Goal: Information Seeking & Learning: Find specific fact

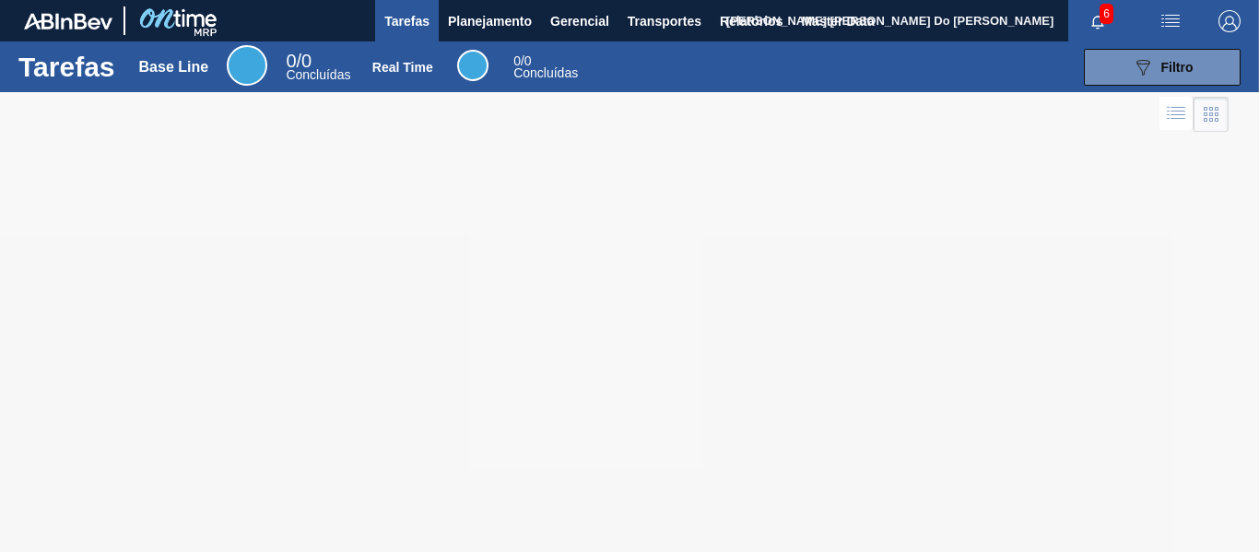
click at [1229, 18] on img "button" at bounding box center [1229, 21] width 22 height 22
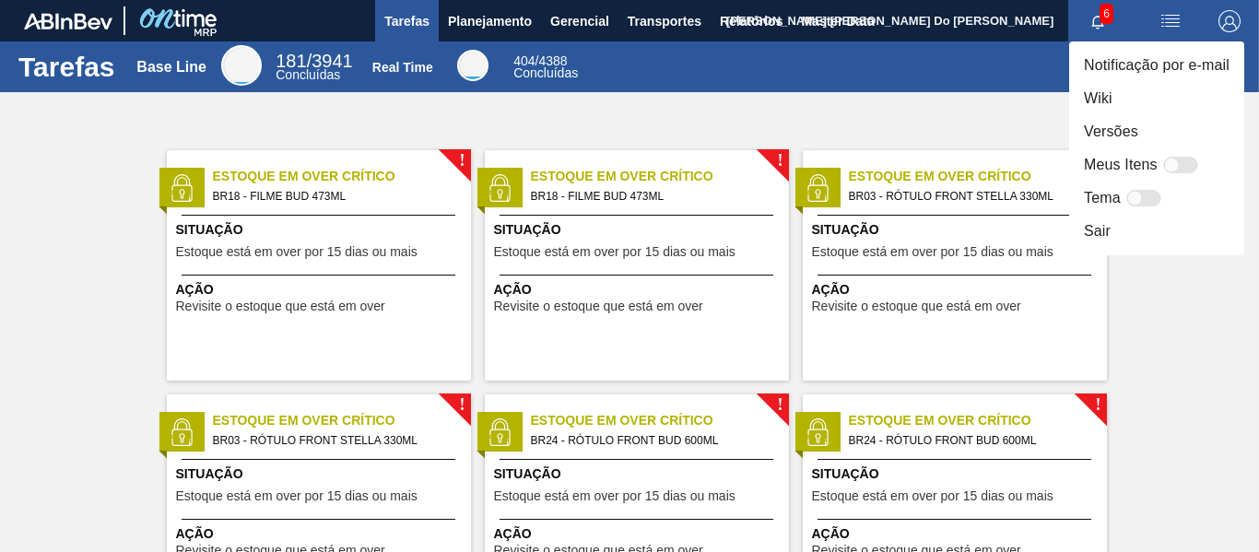
click at [465, 11] on div at bounding box center [629, 276] width 1259 height 552
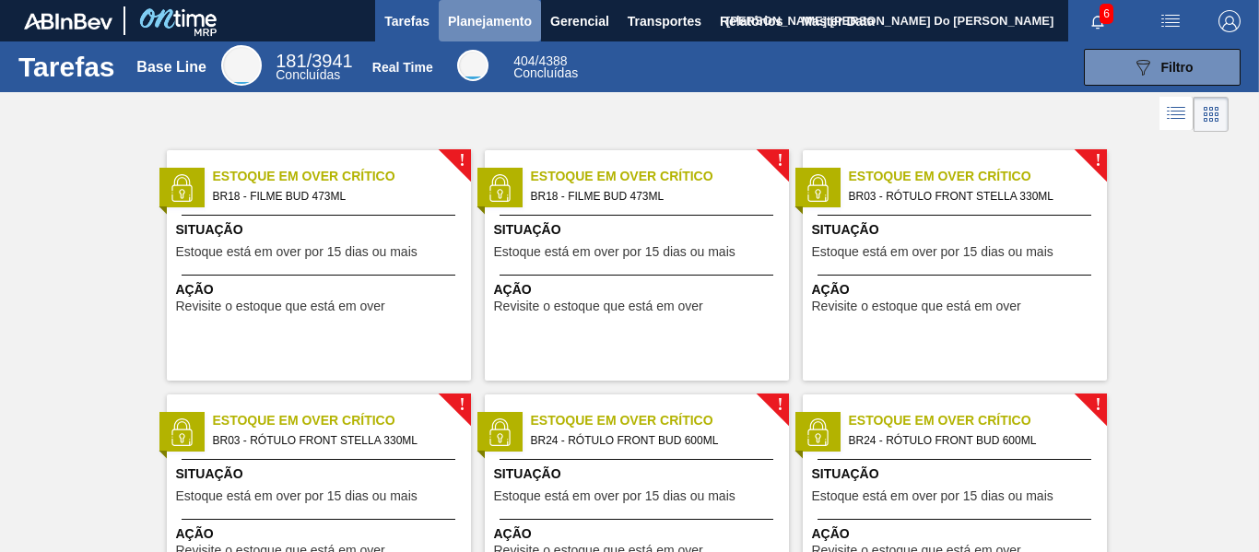
click at [472, 27] on span "Planejamento" at bounding box center [490, 21] width 84 height 22
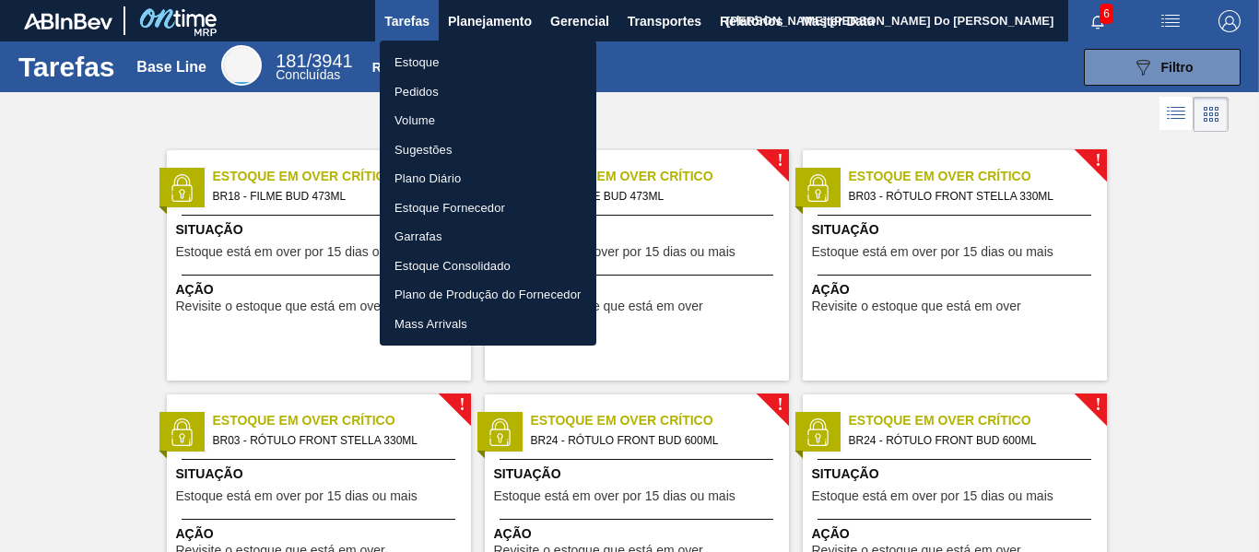
click at [412, 60] on li "Estoque" at bounding box center [488, 62] width 217 height 29
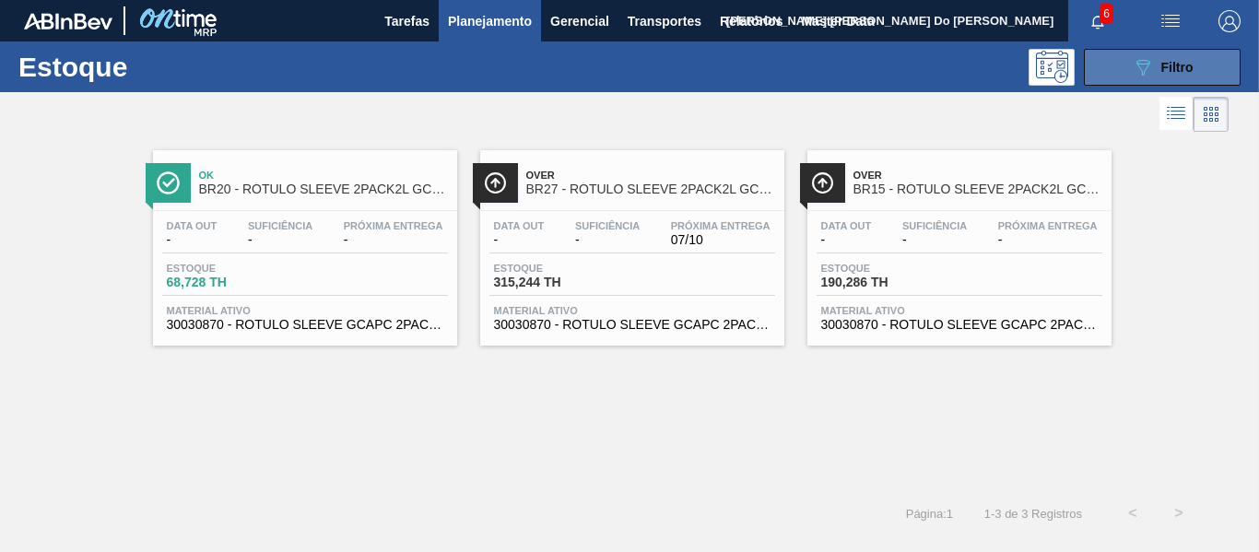
click at [1139, 61] on icon "089F7B8B-B2A5-4AFE-B5C0-19BA573D28AC" at bounding box center [1143, 67] width 22 height 22
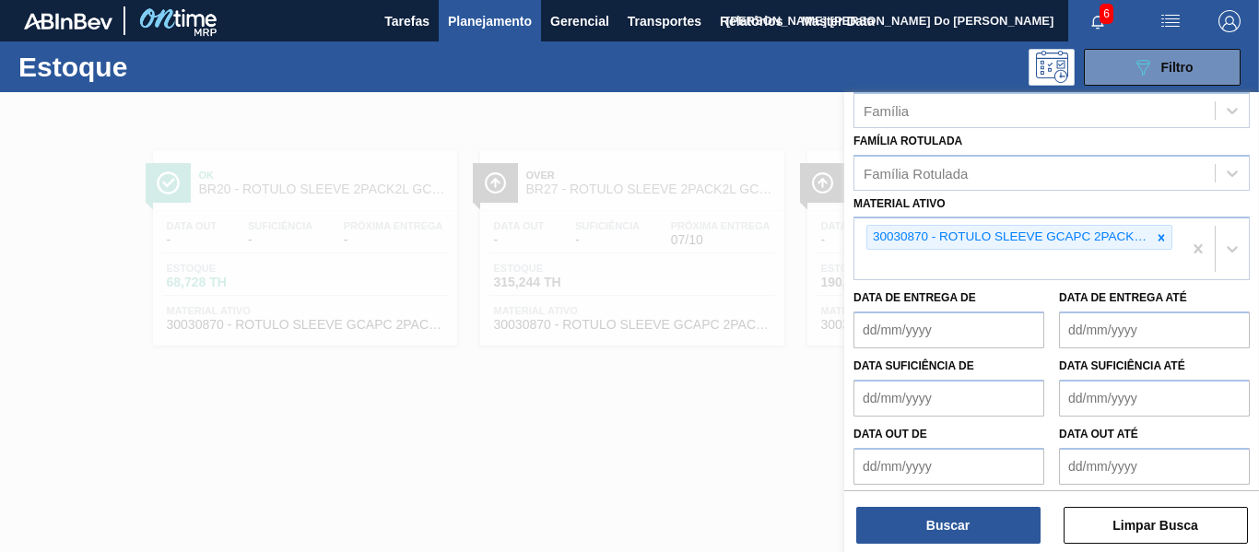
scroll to position [356, 0]
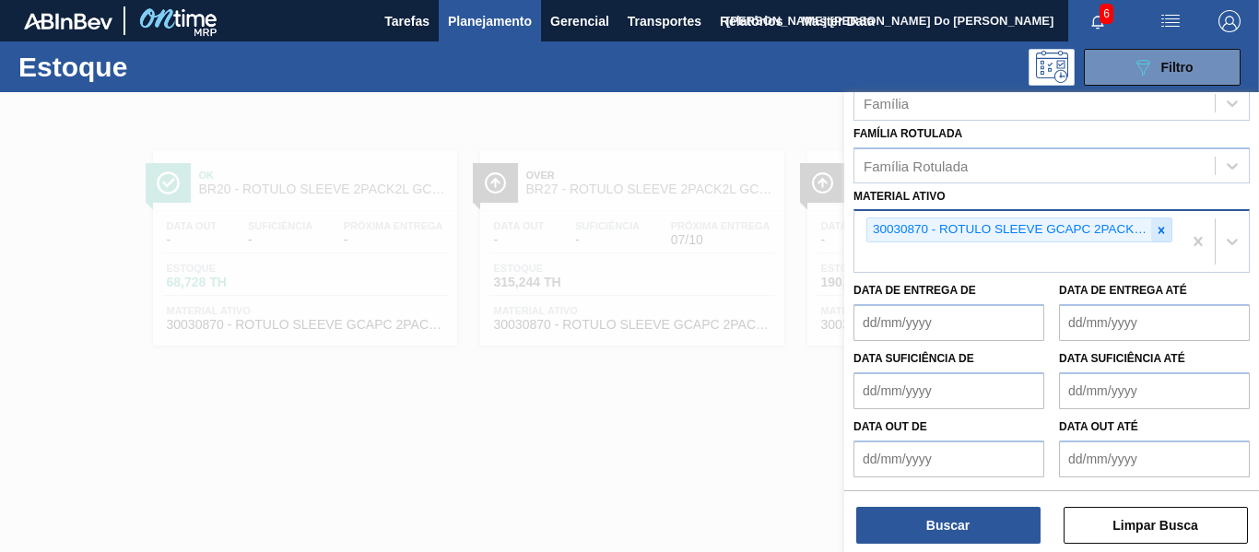
click at [1151, 237] on div at bounding box center [1161, 229] width 20 height 23
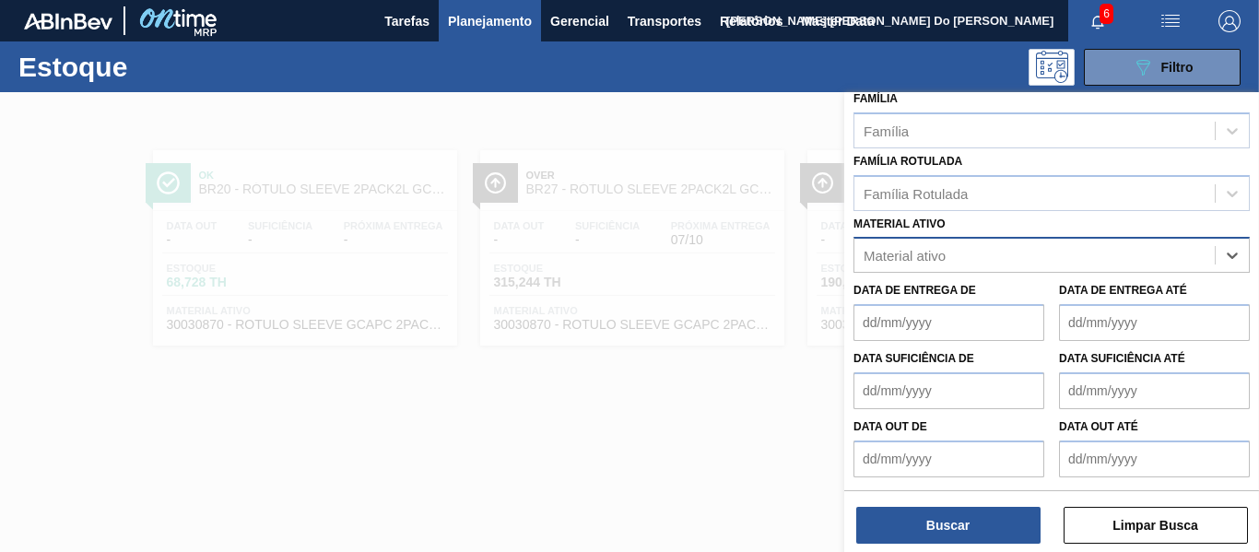
scroll to position [328, 0]
paste ativo "FILME CONTR 780X60 GCA LT350 MP NIV24"
type ativo "FILME CONTR 780X60 GCA LT350 MP NIV24"
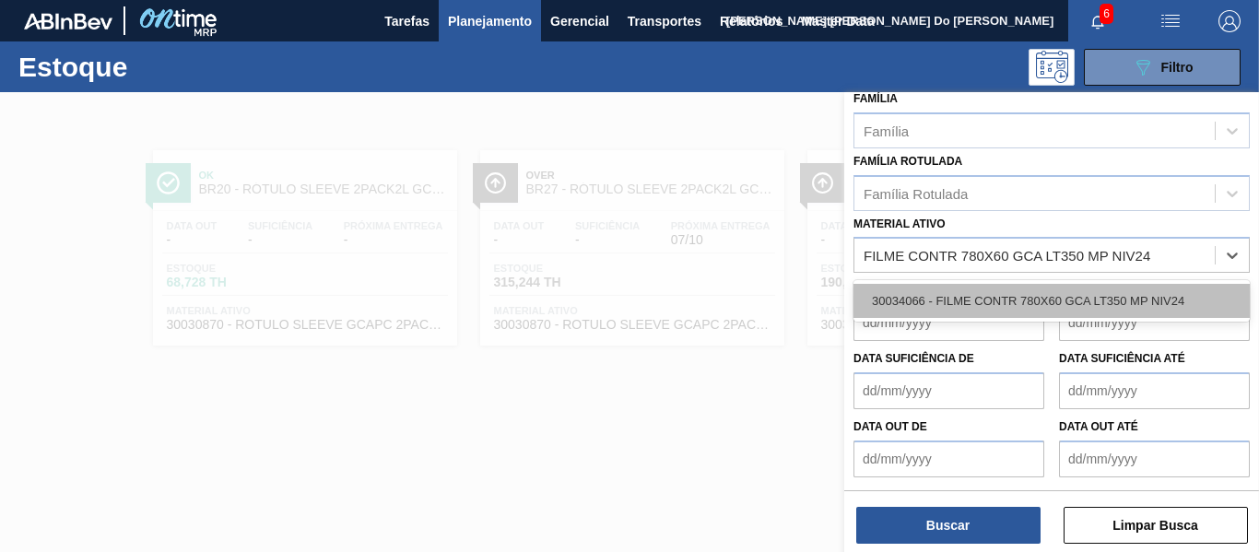
click at [933, 299] on div "30034066 - FILME CONTR 780X60 GCA LT350 MP NIV24" at bounding box center [1051, 301] width 396 height 34
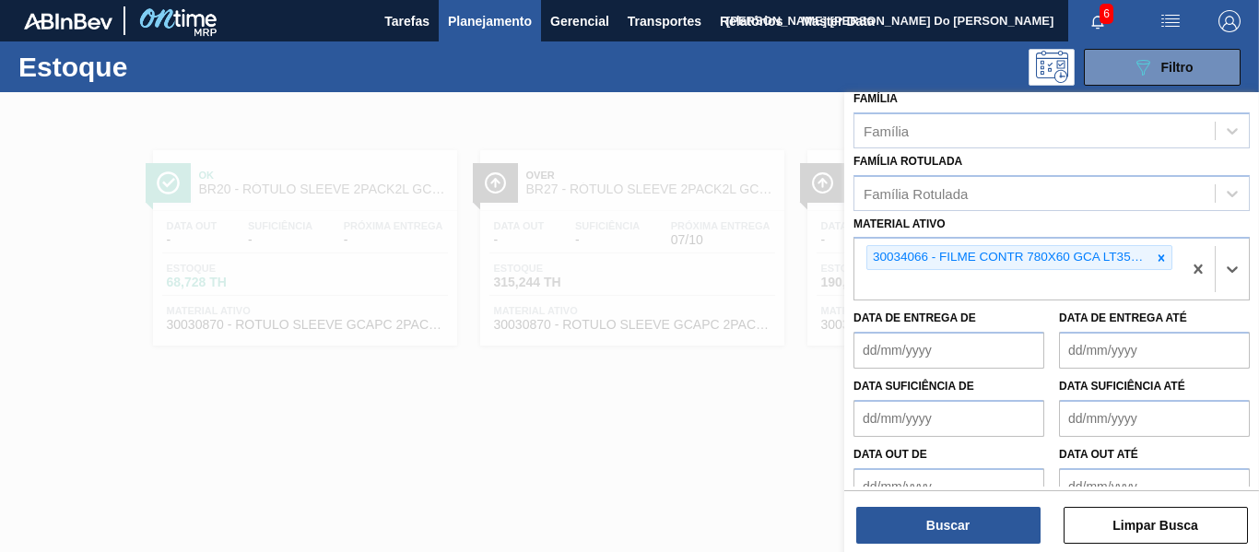
scroll to position [356, 0]
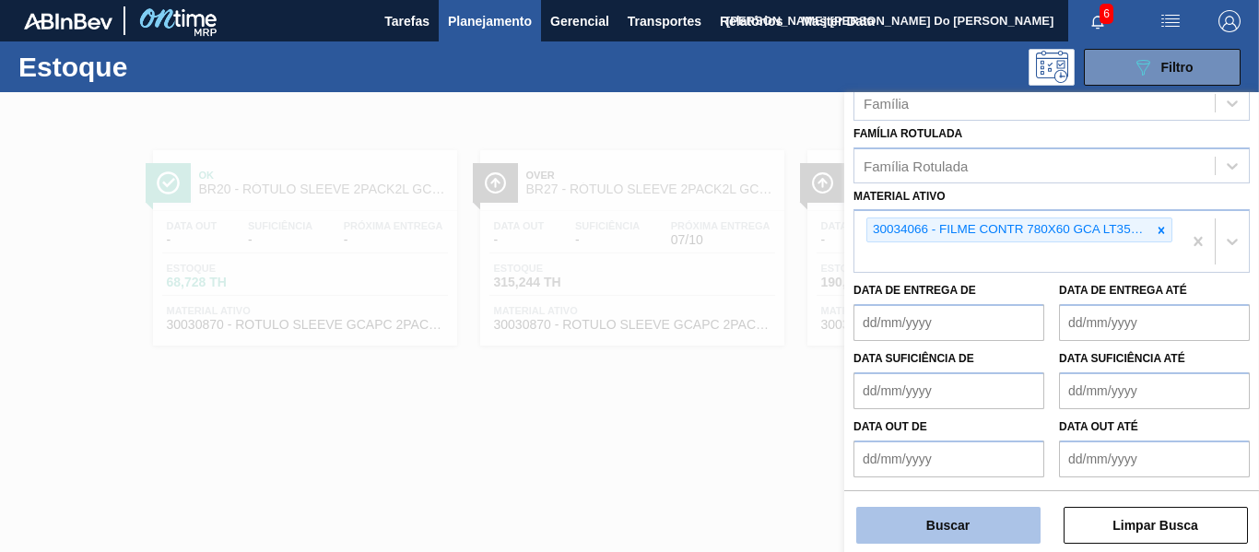
click at [945, 523] on button "Buscar" at bounding box center [948, 525] width 184 height 37
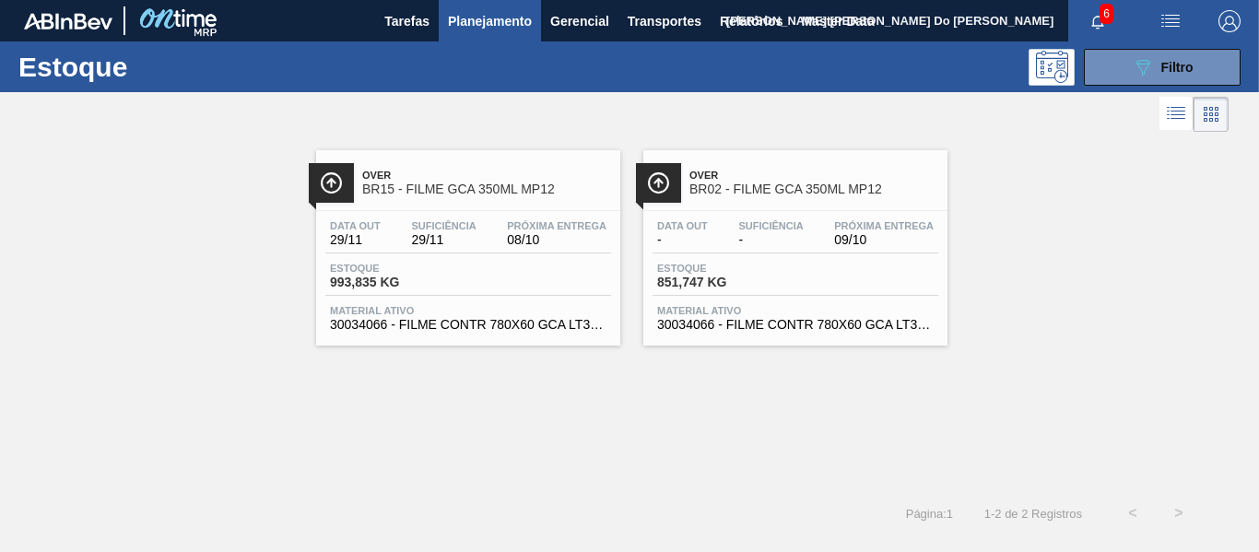
click at [444, 192] on span "BR15 - FILME GCA 350ML MP12" at bounding box center [486, 189] width 249 height 14
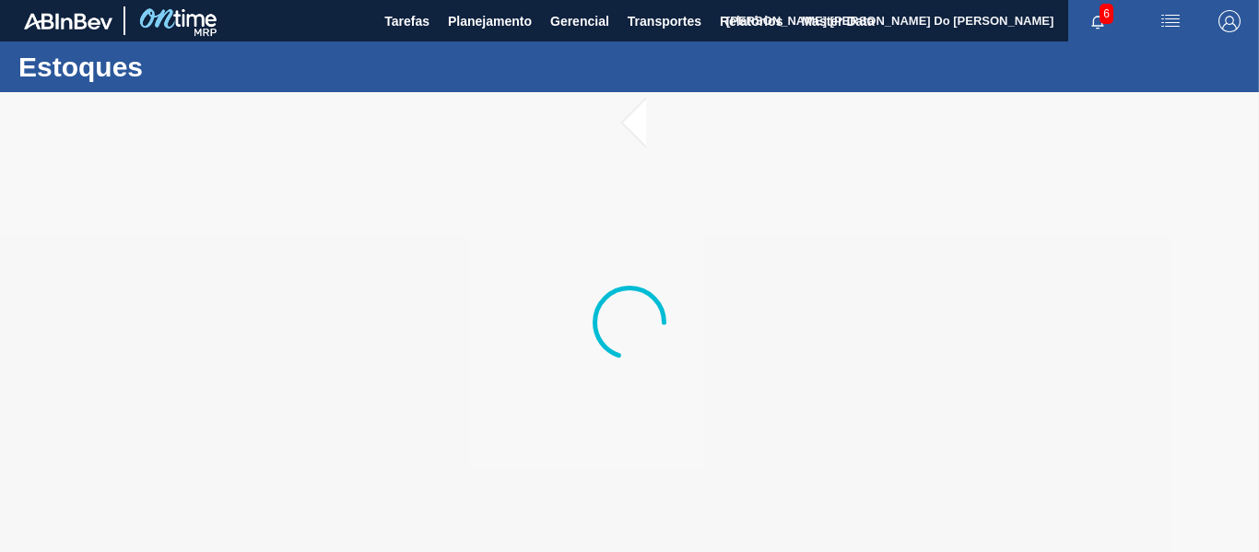
click at [488, 178] on div at bounding box center [629, 322] width 1259 height 460
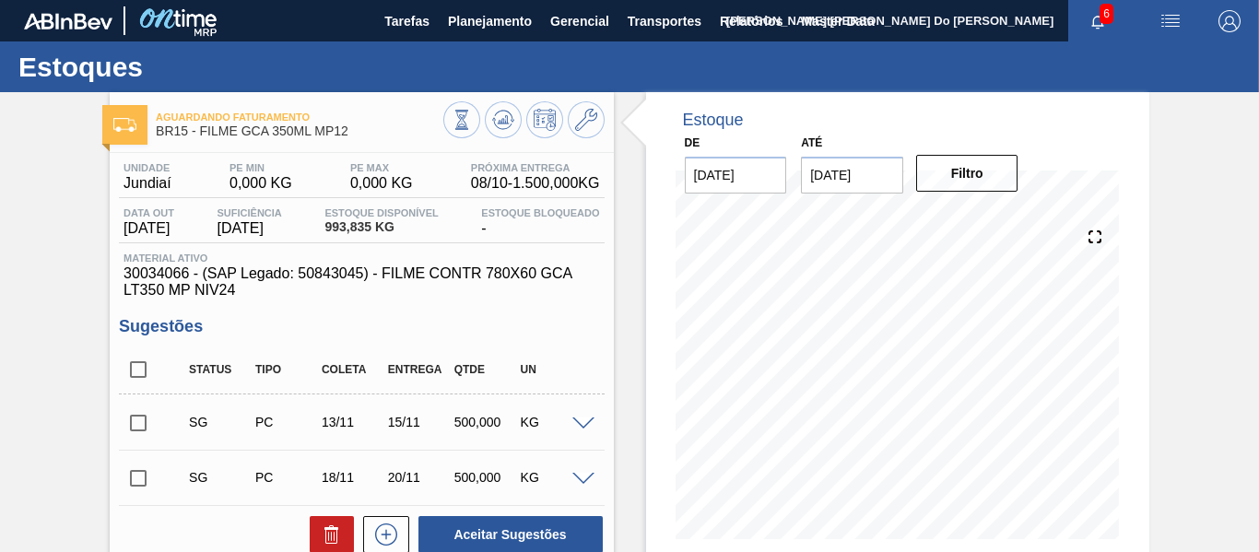
click at [342, 275] on span "30034066 - (SAP Legado: 50843045) - FILME CONTR 780X60 GCA LT350 MP NIV24" at bounding box center [361, 281] width 476 height 33
click at [1226, 14] on img "button" at bounding box center [1229, 21] width 22 height 22
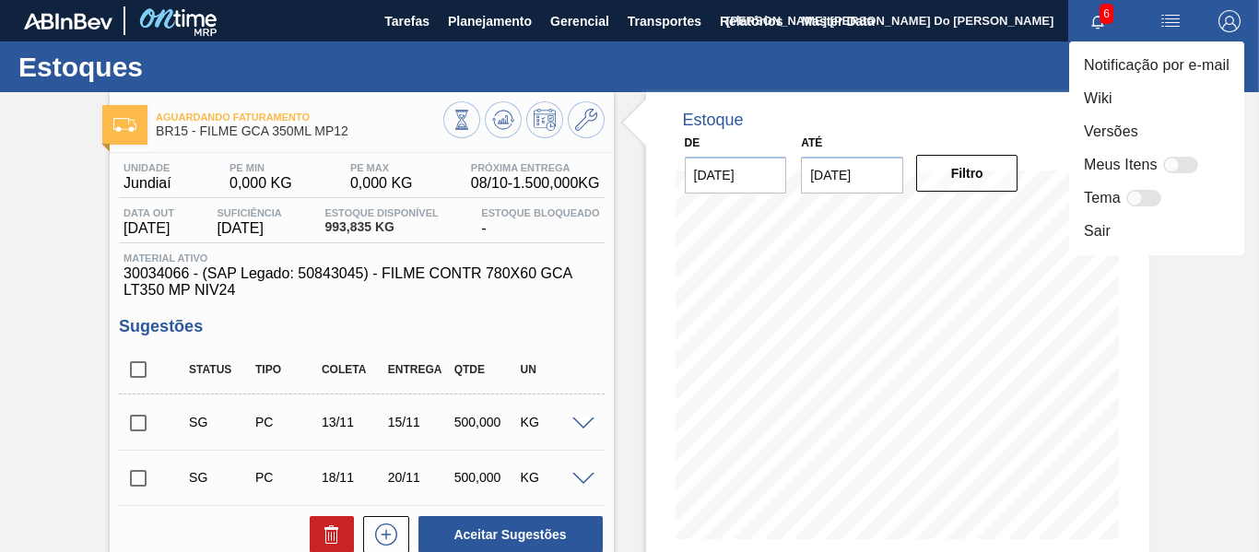
click at [511, 10] on div at bounding box center [629, 276] width 1259 height 552
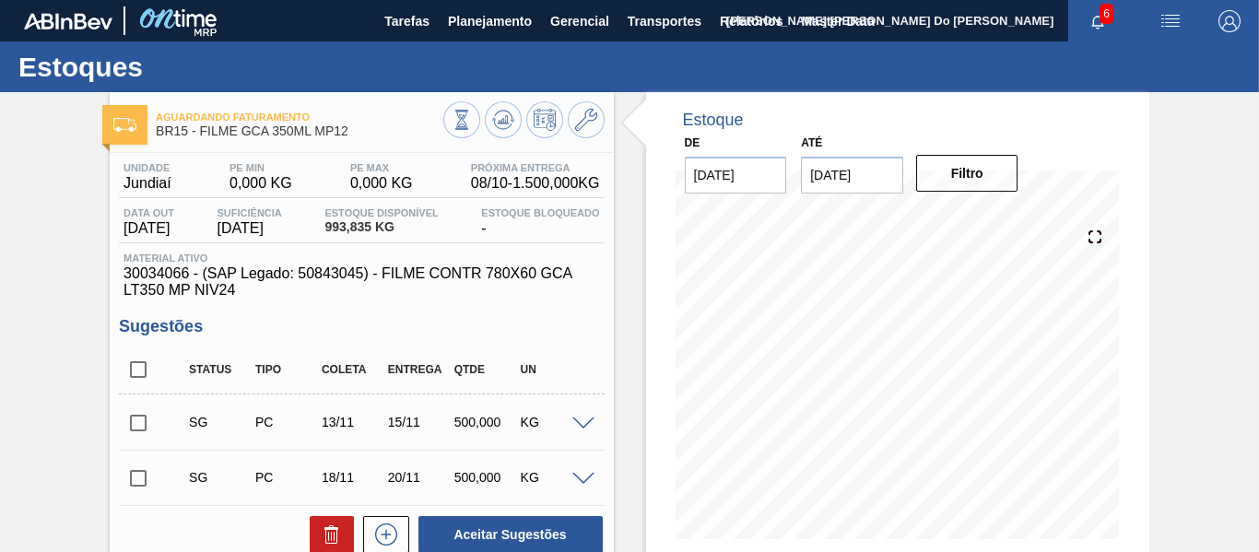
click at [496, 0] on body "Tarefas Planejamento Gerencial Transportes Relatórios Master Data [PERSON_NAME]…" at bounding box center [629, 0] width 1259 height 0
click at [499, 23] on span "Planejamento" at bounding box center [490, 21] width 84 height 22
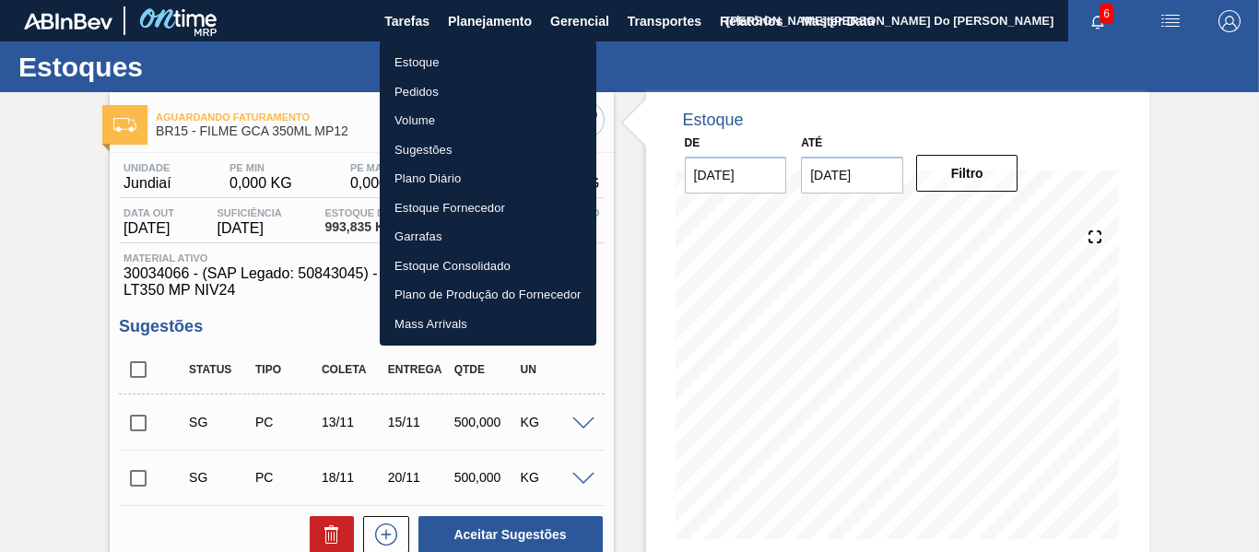
click at [427, 61] on li "Estoque" at bounding box center [488, 62] width 217 height 29
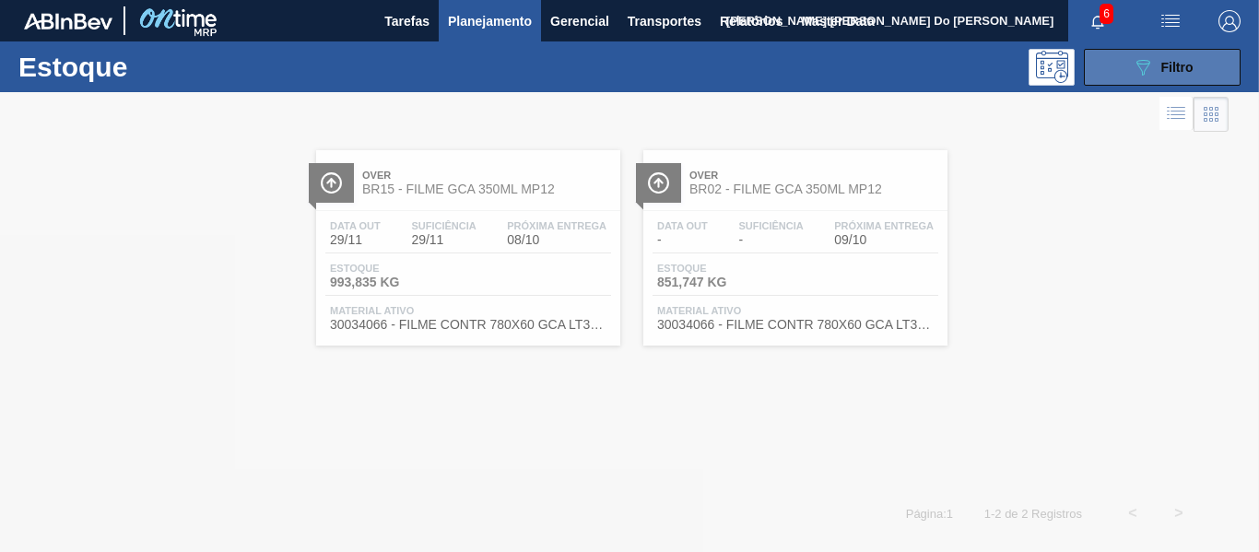
click at [1183, 67] on span "Filtro" at bounding box center [1177, 67] width 32 height 15
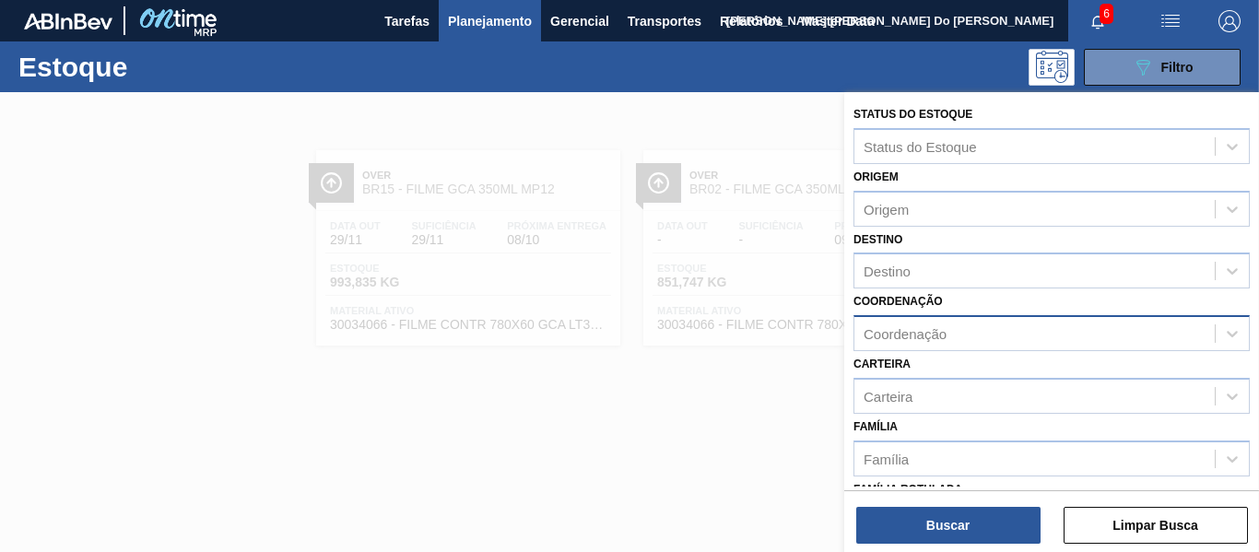
scroll to position [184, 0]
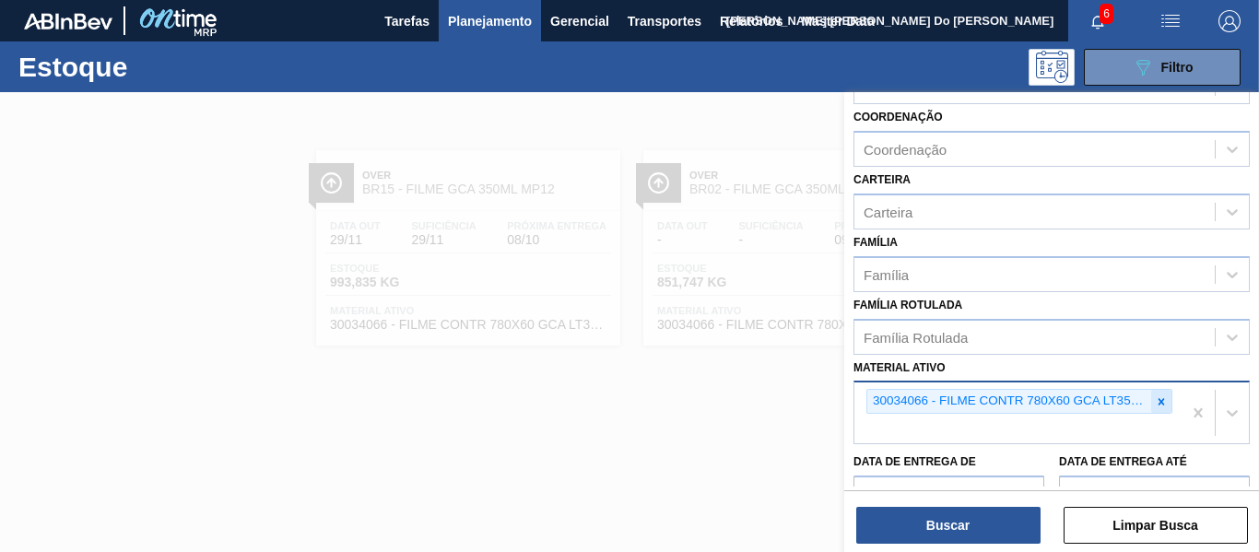
click at [1158, 403] on icon at bounding box center [1161, 401] width 6 height 6
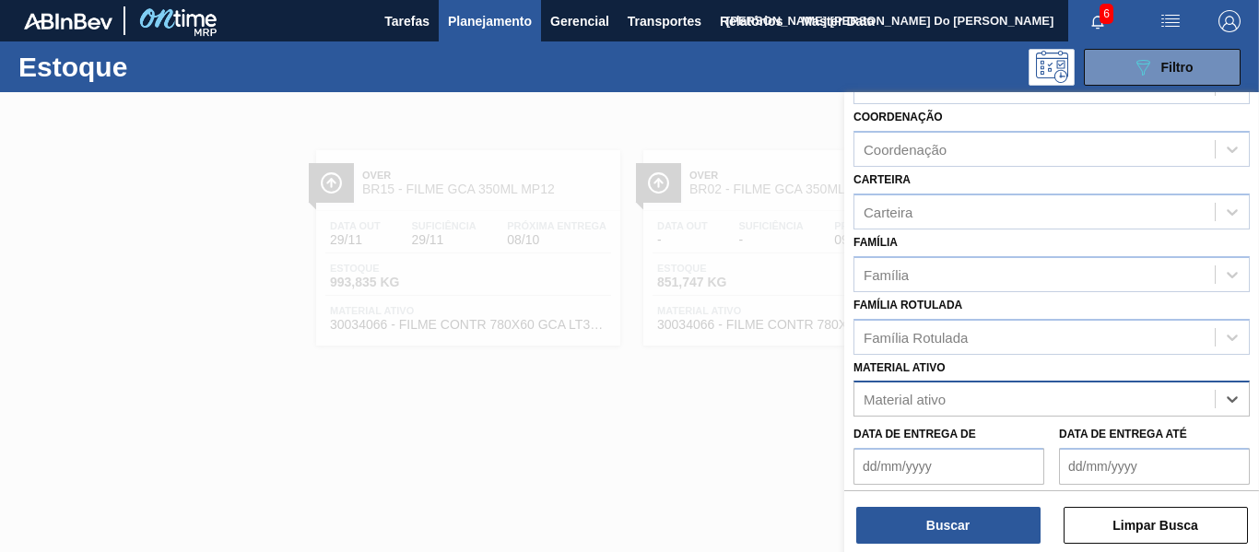
paste ativo "FILME CONTR 780X60 GCA Z LT350 MP NIV24"
type ativo "FILME CONTR 780X60 GCA Z LT350 MP NIV24"
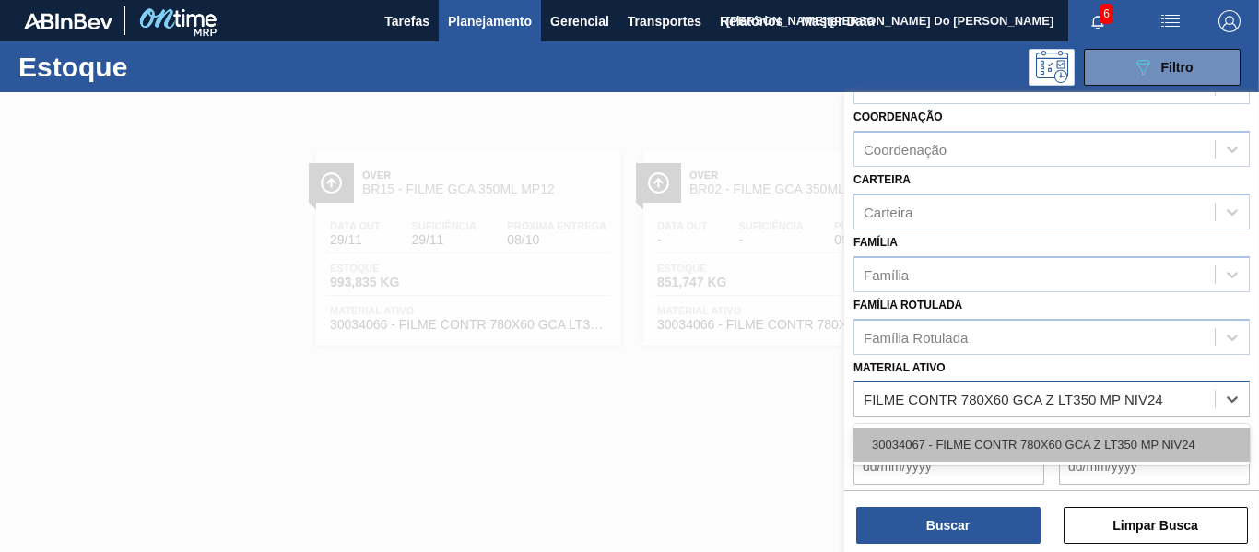
click at [939, 447] on div "30034067 - FILME CONTR 780X60 GCA Z LT350 MP NIV24" at bounding box center [1051, 445] width 396 height 34
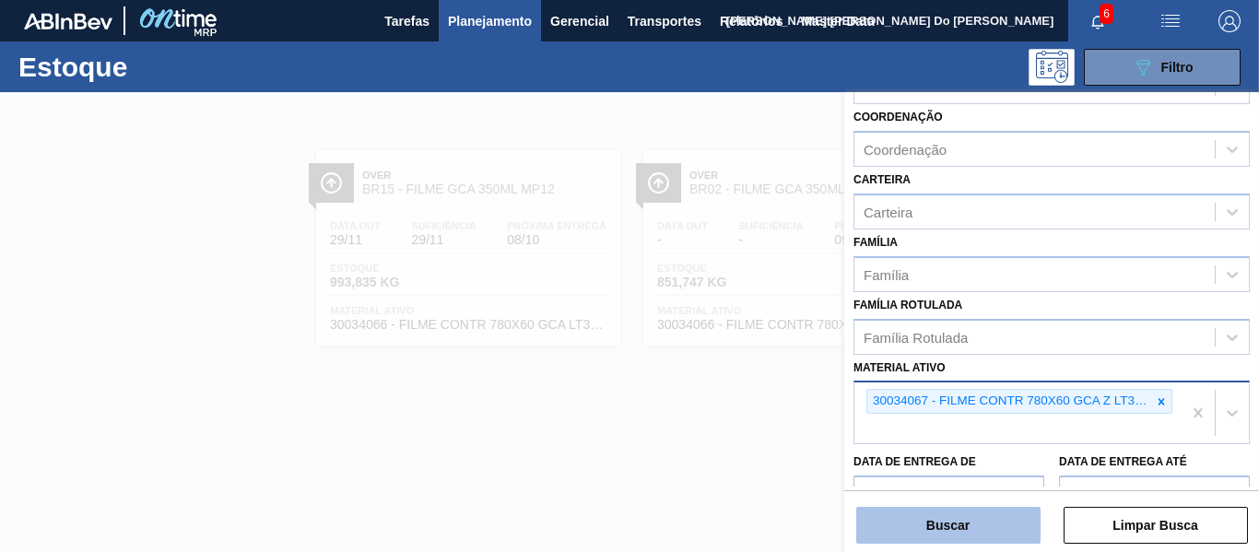
click at [936, 519] on button "Buscar" at bounding box center [948, 525] width 184 height 37
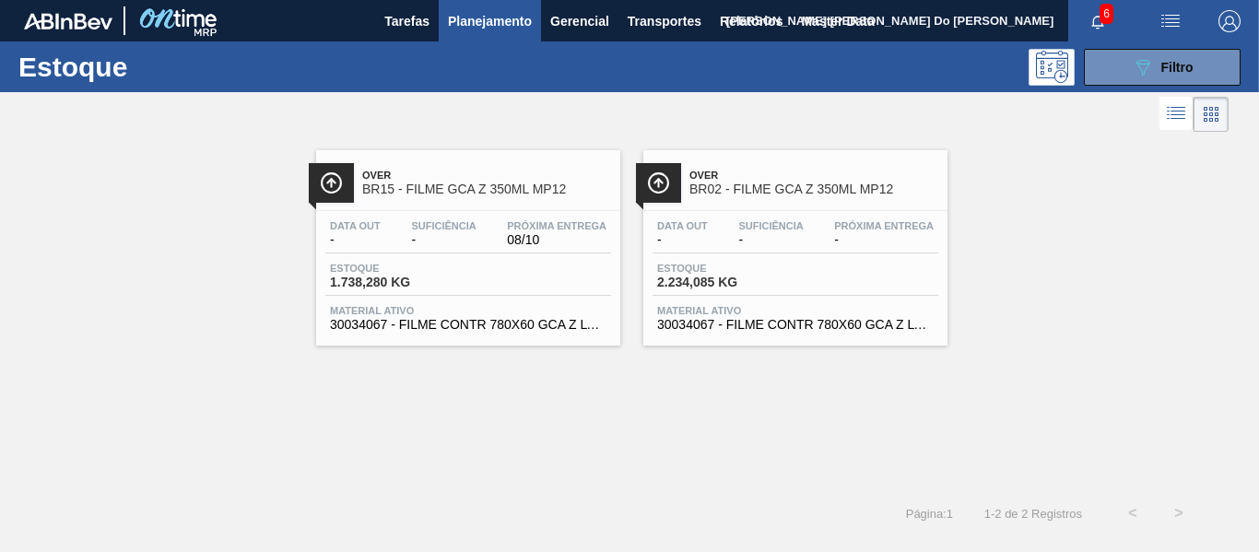
click at [434, 316] on div "Material ativo 30034067 - FILME CONTR 780X60 GCA Z LT350 MP NIV24" at bounding box center [468, 318] width 286 height 27
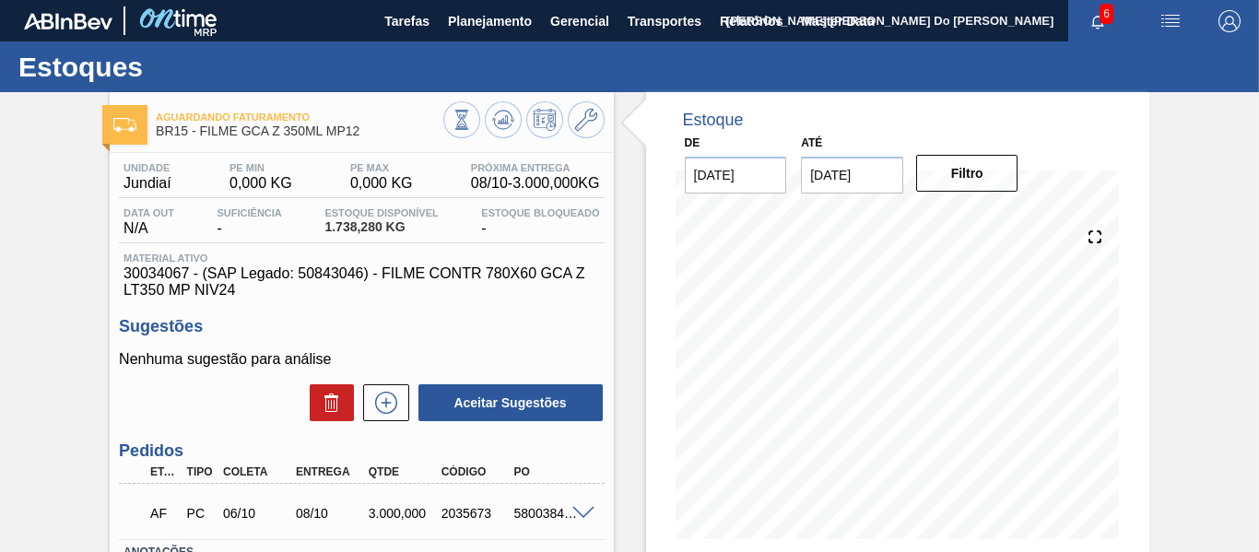
click at [334, 277] on span "30034067 - (SAP Legado: 50843046) - FILME CONTR 780X60 GCA Z LT350 MP NIV24" at bounding box center [361, 281] width 476 height 33
copy span "50843046"
click at [135, 268] on span "30034067 - (SAP Legado: 50843046) - FILME CONTR 780X60 GCA Z LT350 MP NIV24" at bounding box center [361, 281] width 476 height 33
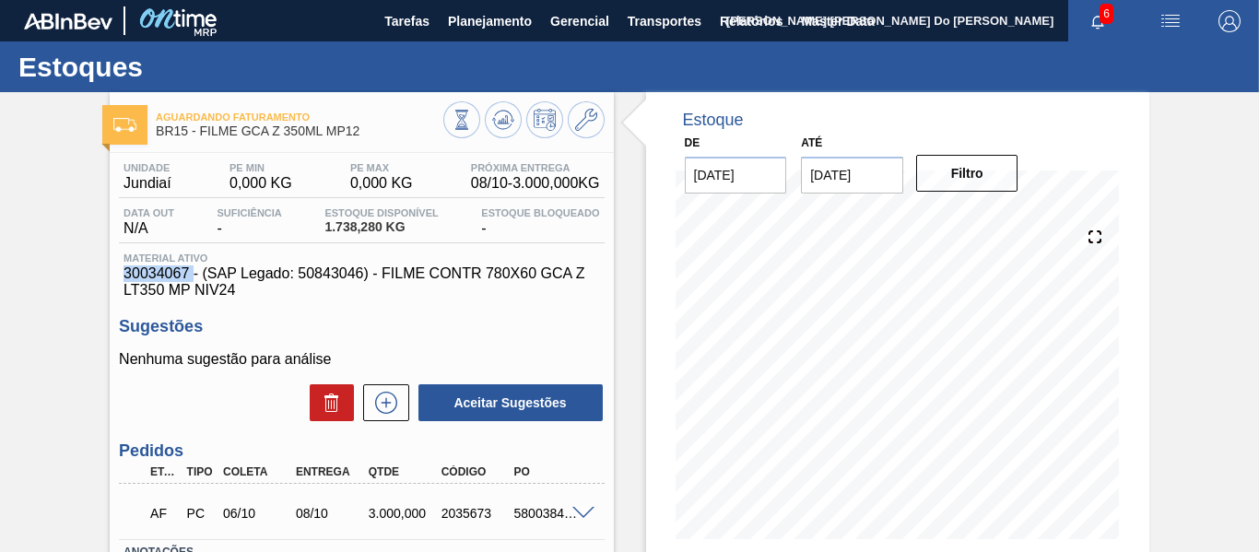
copy span "30034067"
